Goal: Task Accomplishment & Management: Use online tool/utility

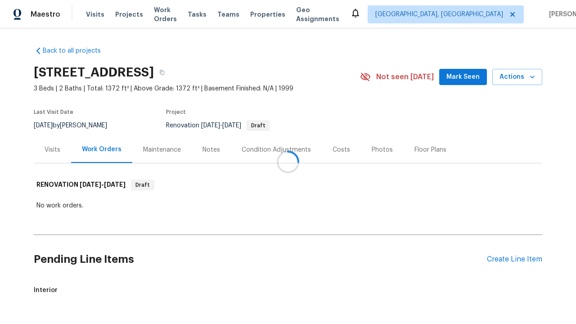
scroll to position [39, 0]
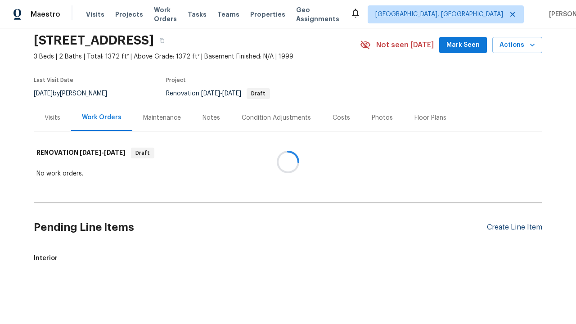
click at [511, 223] on div "Create Line Item" at bounding box center [514, 227] width 55 height 9
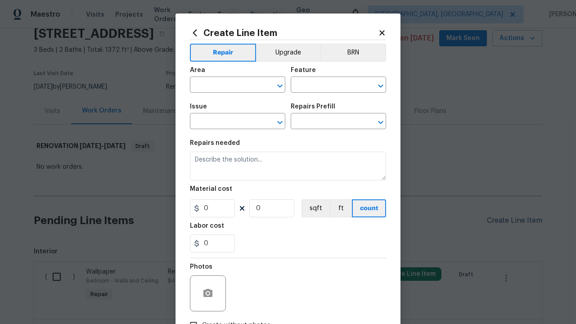
type input "Bedroom"
